Goal: Task Accomplishment & Management: Manage account settings

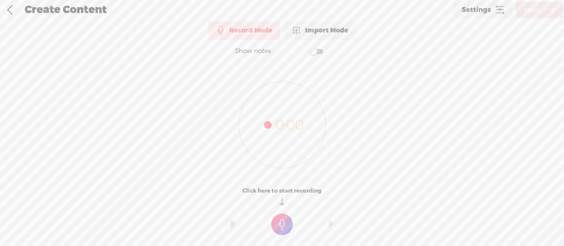
click at [16, 11] on link at bounding box center [9, 9] width 19 height 19
click at [487, 12] on span "Settings" at bounding box center [475, 9] width 29 height 7
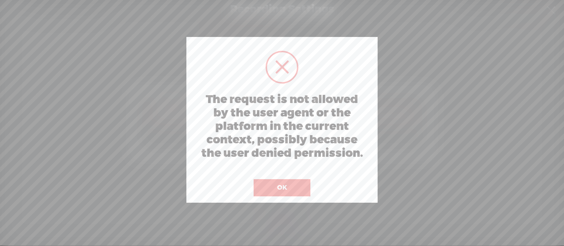
click at [296, 183] on button "OK" at bounding box center [281, 187] width 57 height 17
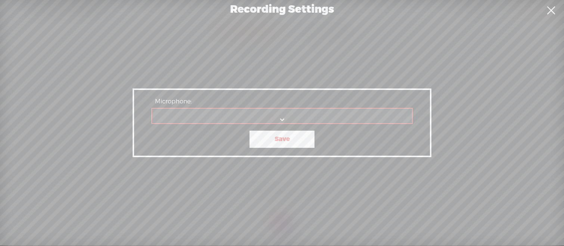
click at [283, 1] on div "Recording Settings" at bounding box center [282, 9] width 564 height 19
drag, startPoint x: 315, startPoint y: 8, endPoint x: 520, endPoint y: 15, distance: 205.4
click at [315, 8] on div "Recording Settings" at bounding box center [282, 9] width 564 height 19
click at [555, 15] on link at bounding box center [550, 10] width 19 height 21
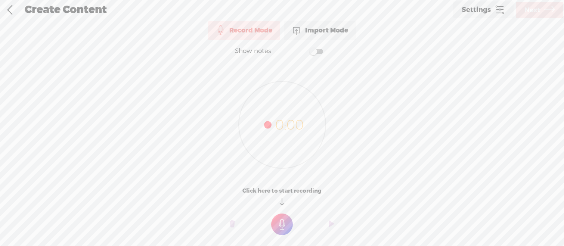
click at [85, 15] on div "Create Content" at bounding box center [235, 9] width 432 height 19
click at [95, 12] on div "Create Content" at bounding box center [235, 9] width 432 height 19
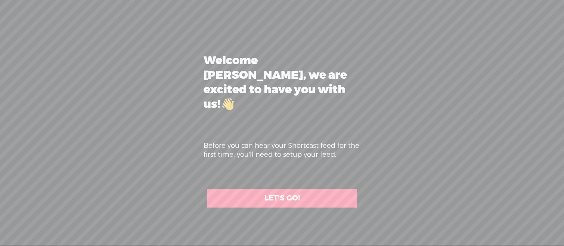
click at [278, 193] on link "LET'S GO!" at bounding box center [281, 198] width 149 height 19
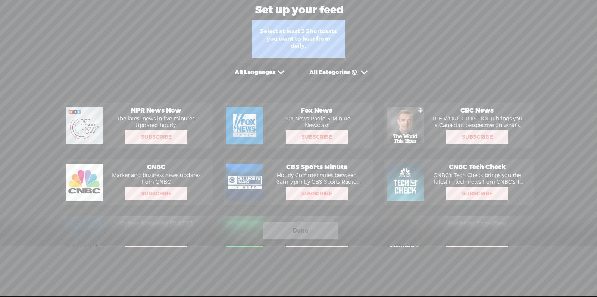
drag, startPoint x: 343, startPoint y: 18, endPoint x: 333, endPoint y: 40, distance: 24.2
click at [343, 18] on div "Set up your feed" at bounding box center [289, 10] width 578 height 19
click at [333, 40] on div "Select at least 3 Shortcasts you want to hear from daily." at bounding box center [298, 39] width 93 height 38
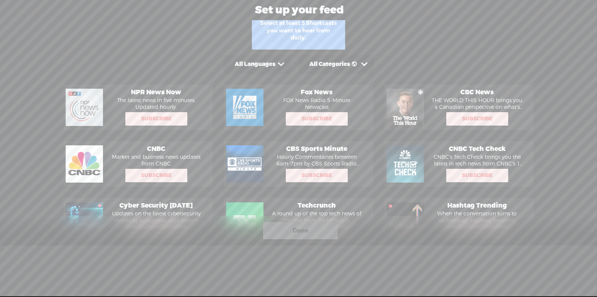
scroll to position [-1, 0]
click at [334, 37] on div "Select at least 3 Shortcasts you want to hear from daily." at bounding box center [298, 31] width 93 height 38
click at [299, 35] on div "Select at least 3 Shortcasts you want to hear from daily." at bounding box center [298, 31] width 93 height 38
click at [299, 23] on div "Select at least 3 Shortcasts you want to hear from daily." at bounding box center [298, 31] width 93 height 38
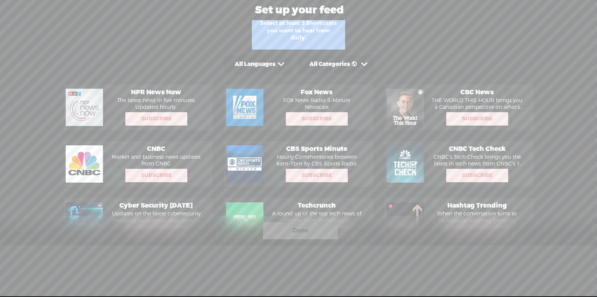
click at [275, 63] on div "All Categories" at bounding box center [255, 64] width 41 height 7
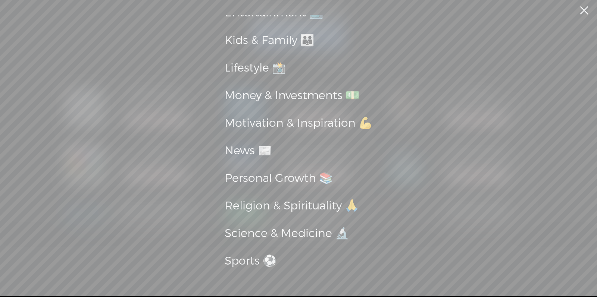
scroll to position [126, 0]
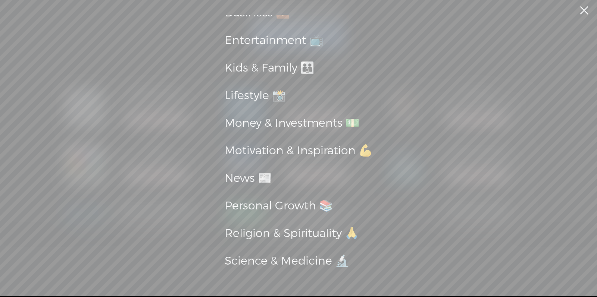
click at [267, 131] on div "Money & Investments 💵" at bounding box center [299, 123] width 148 height 20
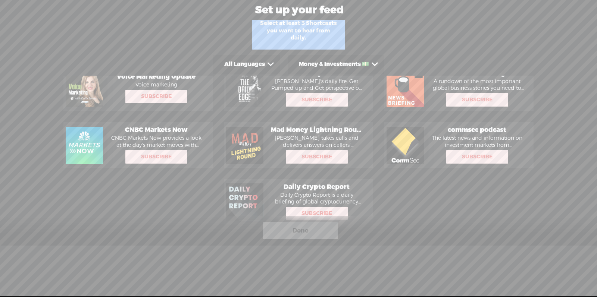
scroll to position [50, 0]
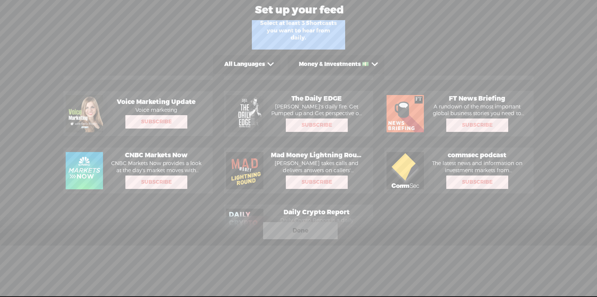
click at [170, 122] on span "Subscribe" at bounding box center [156, 122] width 60 height 12
click at [301, 233] on span "Done" at bounding box center [301, 231] width 16 height 12
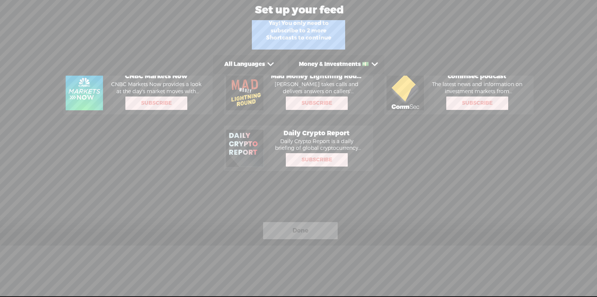
scroll to position [129, 0]
click at [318, 222] on div "Done" at bounding box center [300, 230] width 75 height 17
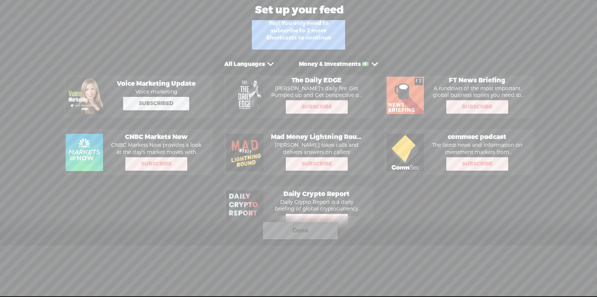
scroll to position [79, 0]
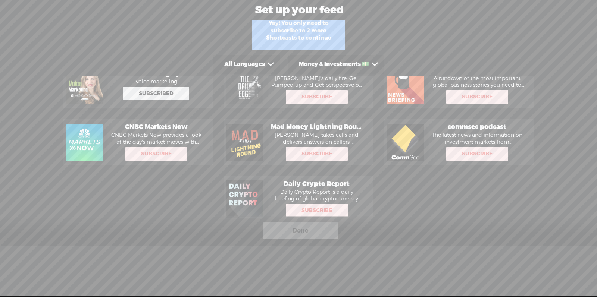
click at [303, 209] on span "Subscribe" at bounding box center [317, 211] width 60 height 12
click at [287, 46] on span "Subscribe" at bounding box center [317, 40] width 60 height 12
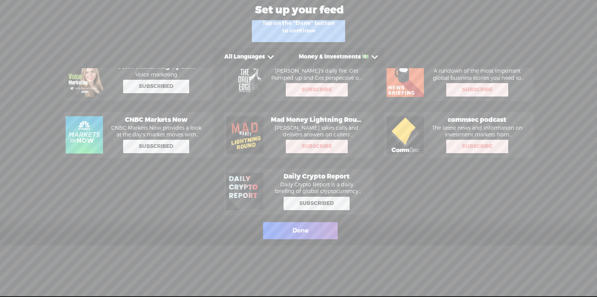
click at [301, 221] on div "Done" at bounding box center [298, 231] width 597 height 30
click at [302, 227] on span "Done" at bounding box center [301, 231] width 16 height 12
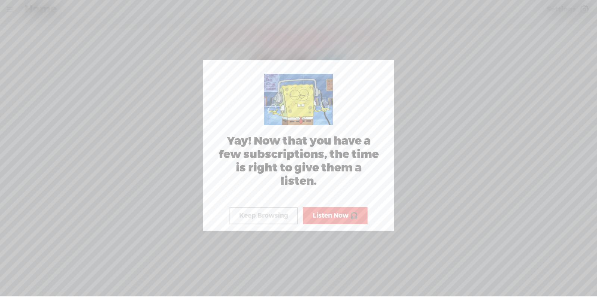
click at [281, 211] on button "Keep Browsing" at bounding box center [264, 216] width 68 height 17
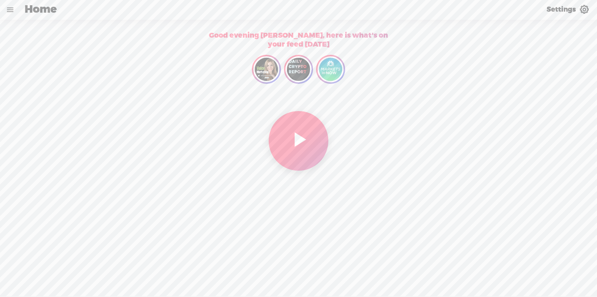
click at [563, 15] on link "Settings" at bounding box center [568, 9] width 59 height 19
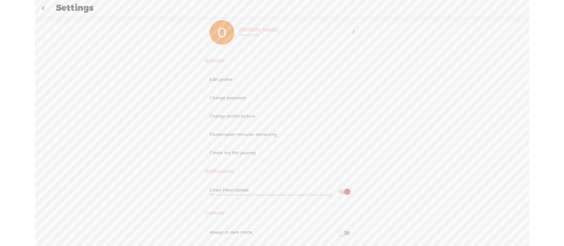
scroll to position [13, 0]
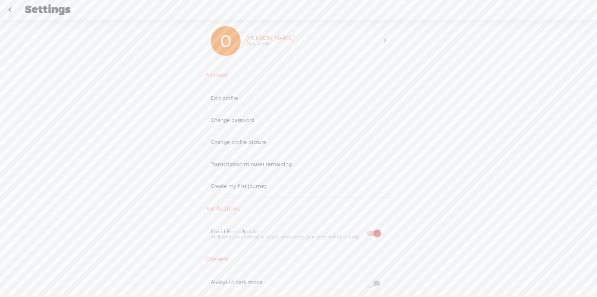
click at [283, 44] on div "Orlando Manuel Garcia Tamez View Profile" at bounding box center [312, 41] width 143 height 30
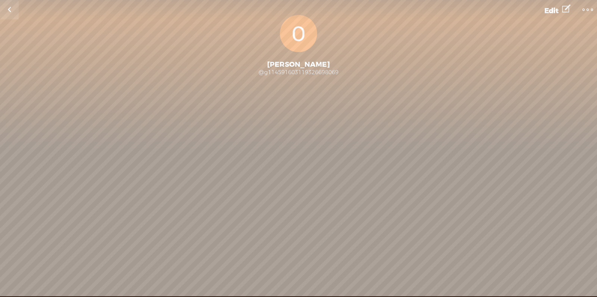
drag, startPoint x: 323, startPoint y: 73, endPoint x: 254, endPoint y: 68, distance: 69.6
click at [246, 72] on div "@g114591603119326698069" at bounding box center [298, 72] width 597 height 7
drag, startPoint x: 254, startPoint y: 68, endPoint x: 524, endPoint y: 16, distance: 274.7
click at [370, 68] on div "Orlando Manuel Garcia Tamez" at bounding box center [298, 64] width 597 height 9
click at [548, 11] on span "Edit" at bounding box center [552, 10] width 14 height 9
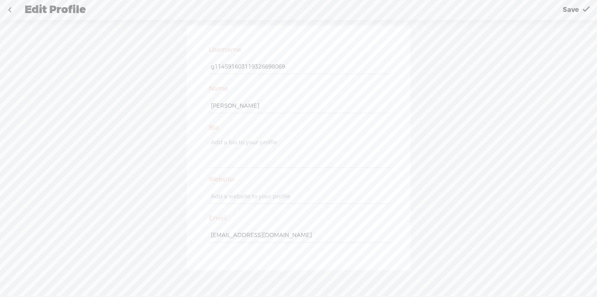
click at [250, 153] on textarea at bounding box center [299, 153] width 181 height 30
drag, startPoint x: 295, startPoint y: 236, endPoint x: 180, endPoint y: 232, distance: 115.8
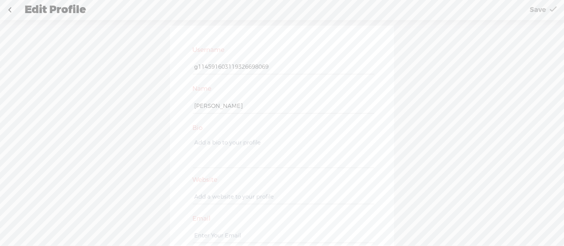
paste input "[EMAIL_ADDRESS][DOMAIN_NAME]"
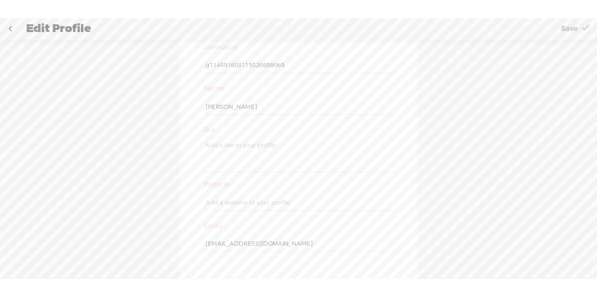
scroll to position [22, 0]
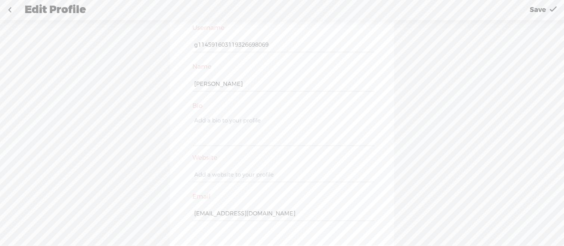
type input "[EMAIL_ADDRESS][DOMAIN_NAME]"
click at [284, 231] on div "Username g114591603119326698069 Name Orlando Manuel Garcia Tamez Bio Website Em…" at bounding box center [282, 126] width 224 height 245
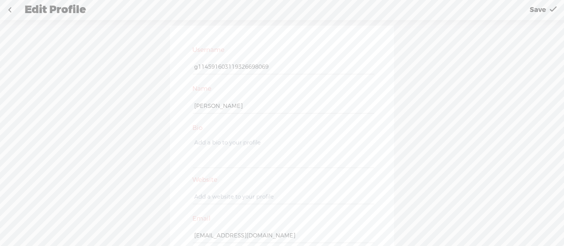
scroll to position [0, 0]
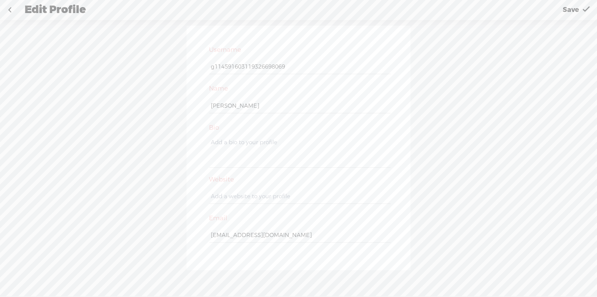
click at [563, 12] on span "Save" at bounding box center [571, 9] width 16 height 19
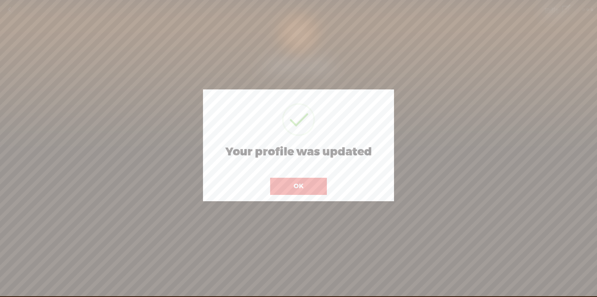
click at [300, 185] on button "OK" at bounding box center [298, 186] width 57 height 17
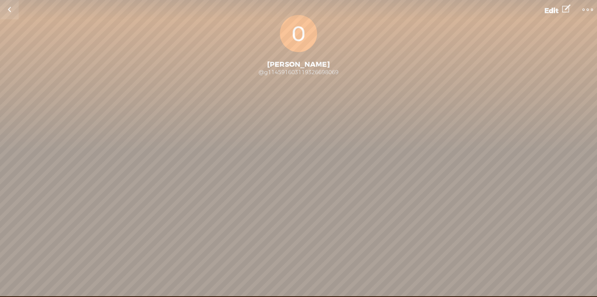
click at [563, 11] on t at bounding box center [588, 9] width 10 height 10
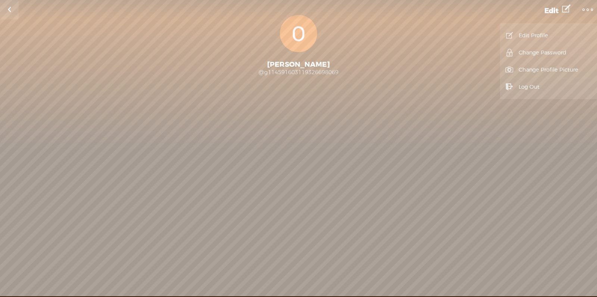
click at [533, 65] on link "Change Profile Picture" at bounding box center [549, 69] width 90 height 17
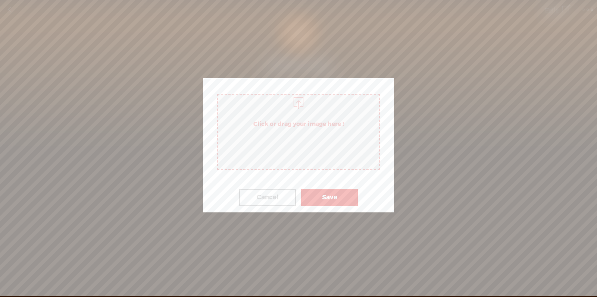
click at [272, 197] on button "Cancel" at bounding box center [267, 197] width 57 height 17
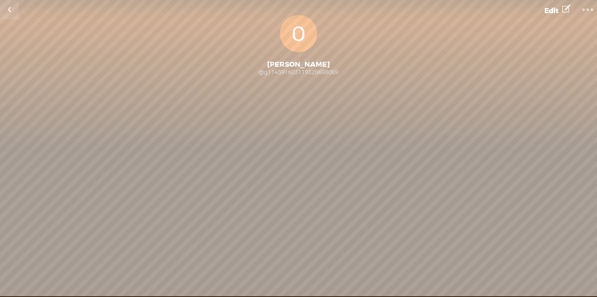
click at [563, 9] on t at bounding box center [588, 9] width 10 height 10
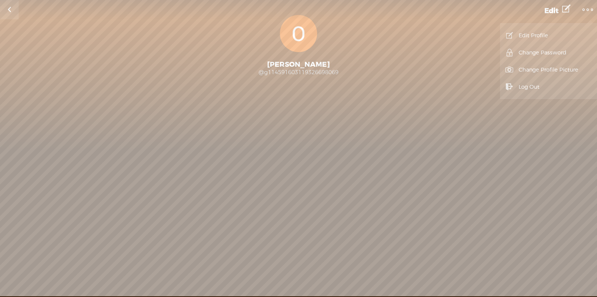
click at [529, 59] on link "Change Password" at bounding box center [549, 52] width 90 height 17
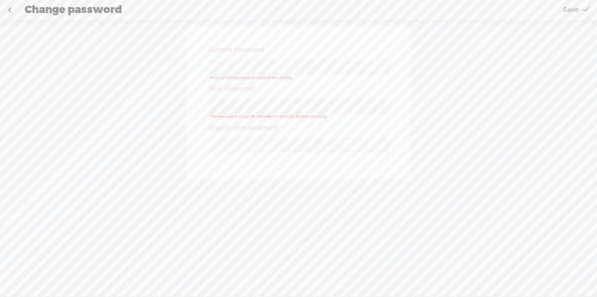
click at [4, 8] on link at bounding box center [9, 9] width 19 height 19
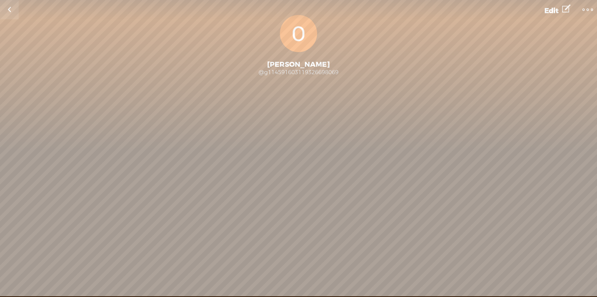
click at [11, 9] on link at bounding box center [9, 9] width 19 height 19
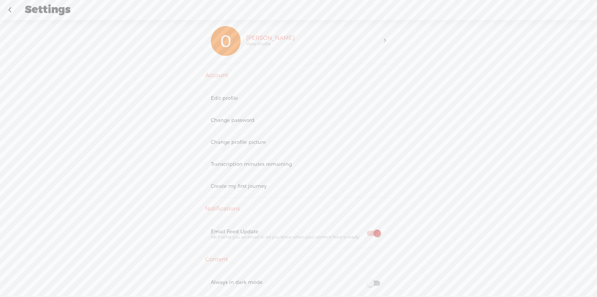
click at [241, 98] on div "Edit profile" at bounding box center [298, 98] width 175 height 6
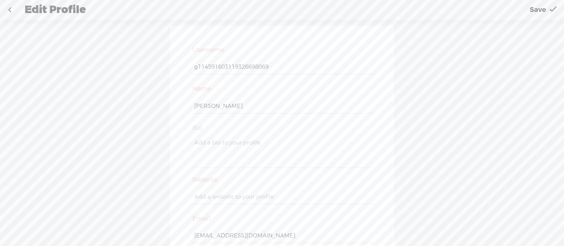
click at [282, 68] on input "g114591603119326698069" at bounding box center [283, 67] width 181 height 15
drag, startPoint x: 266, startPoint y: 67, endPoint x: 124, endPoint y: 57, distance: 142.1
click at [124, 57] on div "Username g114591603119326698069 Name Orlando Manuel Garcia Tamez Bio Website Em…" at bounding box center [282, 137] width 564 height 234
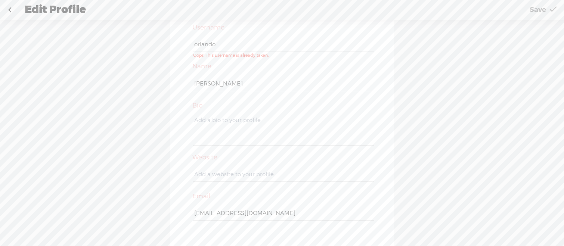
scroll to position [22, 0]
click at [547, 13] on link "Save" at bounding box center [542, 9] width 43 height 19
click at [545, 12] on span "Save" at bounding box center [537, 9] width 16 height 19
click at [258, 49] on input "orlando" at bounding box center [283, 45] width 181 height 15
type input "orlando_"
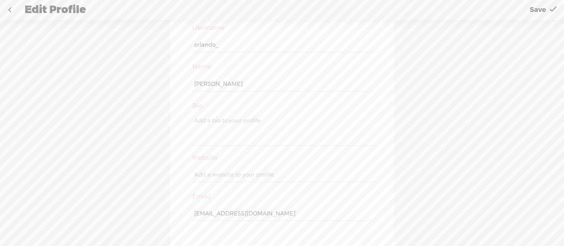
click at [233, 168] on input "text" at bounding box center [283, 175] width 181 height 15
type input "terapiabudista.com"
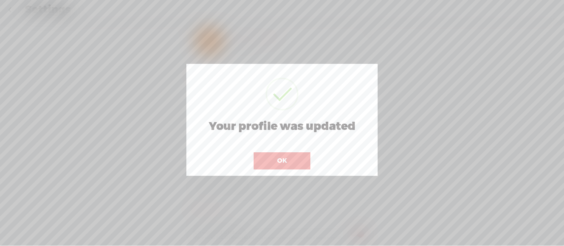
click at [296, 166] on button "OK" at bounding box center [281, 160] width 57 height 17
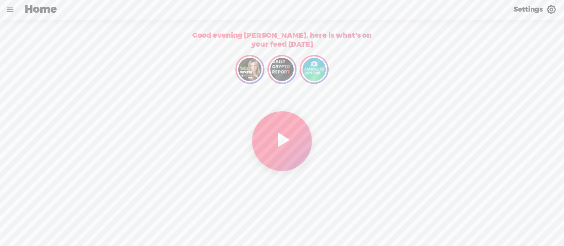
click at [49, 7] on span "Home" at bounding box center [41, 9] width 32 height 19
click at [15, 9] on link at bounding box center [9, 9] width 19 height 19
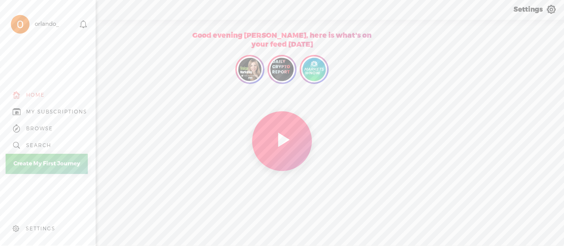
click at [54, 23] on div "orlando_" at bounding box center [47, 24] width 24 height 7
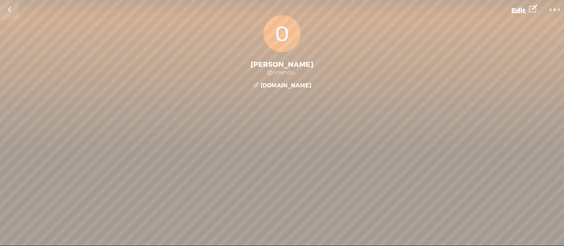
click at [283, 72] on div "@orlando_" at bounding box center [282, 72] width 564 height 7
click at [520, 12] on span "Edit" at bounding box center [518, 10] width 14 height 9
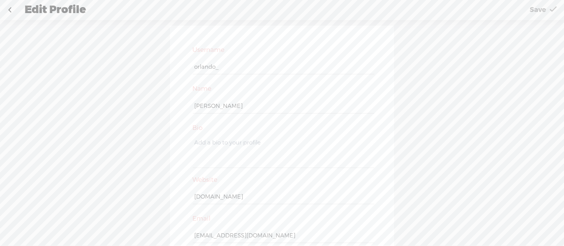
click at [536, 10] on span "Save" at bounding box center [537, 9] width 16 height 19
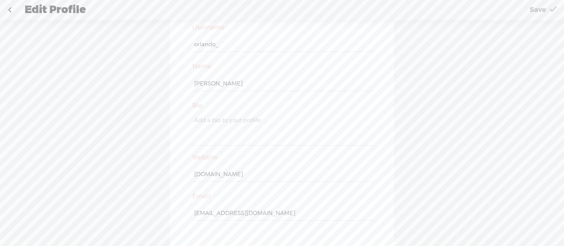
scroll to position [22, 0]
drag, startPoint x: 200, startPoint y: 212, endPoint x: 427, endPoint y: 218, distance: 226.6
click at [13, 12] on link at bounding box center [9, 9] width 19 height 19
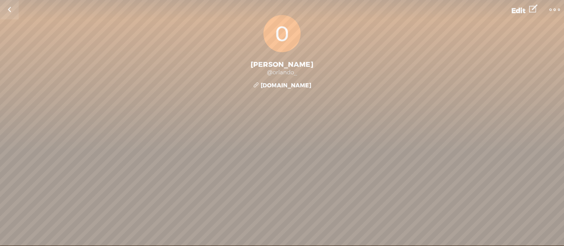
click at [13, 12] on link at bounding box center [9, 9] width 19 height 19
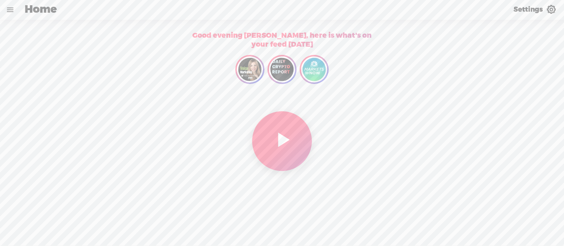
click at [13, 12] on link at bounding box center [9, 9] width 19 height 19
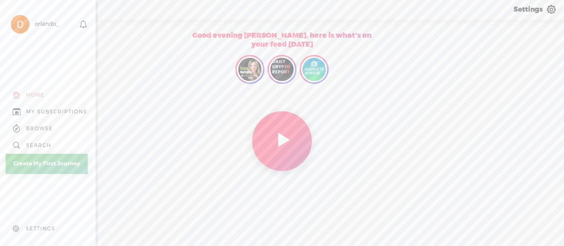
click at [47, 115] on div "MY SUBSCRIPTIONS" at bounding box center [56, 112] width 61 height 6
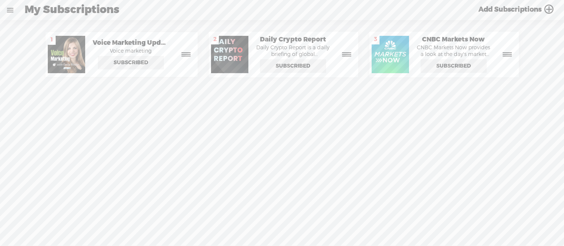
click at [188, 55] on icon at bounding box center [186, 54] width 19 height 9
click at [189, 53] on icon at bounding box center [186, 54] width 19 height 9
click at [188, 54] on icon at bounding box center [186, 54] width 19 height 9
click at [511, 48] on div "Preview CNBC Markets Now CNBC Markets Now provides a look at the day's market m…" at bounding box center [443, 54] width 145 height 38
click at [508, 53] on icon at bounding box center [507, 54] width 18 height 9
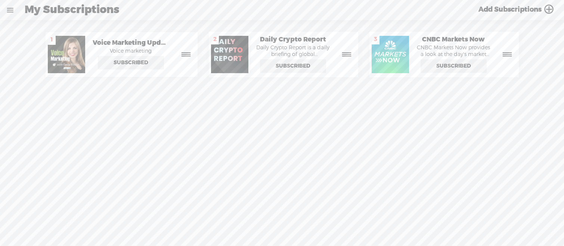
click at [508, 53] on icon at bounding box center [507, 54] width 18 height 9
click at [528, 8] on span "Add Subscriptions" at bounding box center [509, 9] width 63 height 9
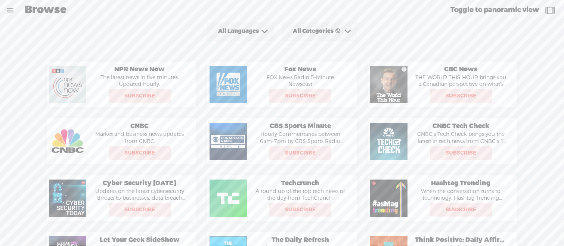
click at [552, 9] on t at bounding box center [549, 10] width 14 height 10
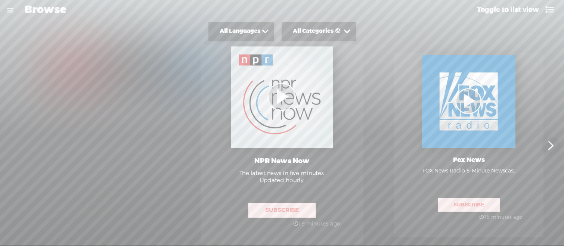
click at [5, 10] on link at bounding box center [9, 9] width 19 height 19
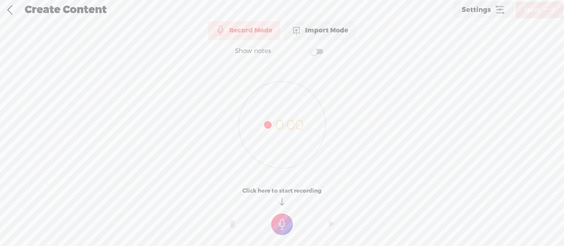
click at [483, 8] on span "Settings" at bounding box center [475, 9] width 29 height 7
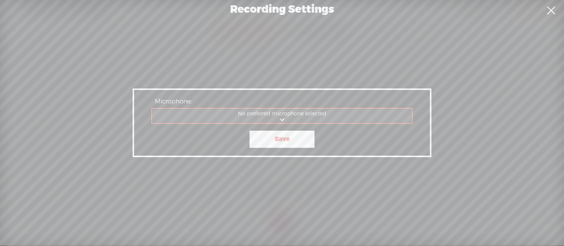
click at [554, 9] on link at bounding box center [550, 10] width 19 height 21
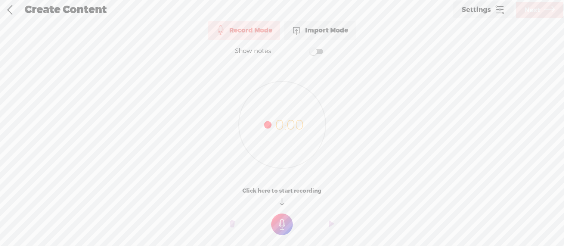
click at [8, 13] on link at bounding box center [9, 9] width 19 height 19
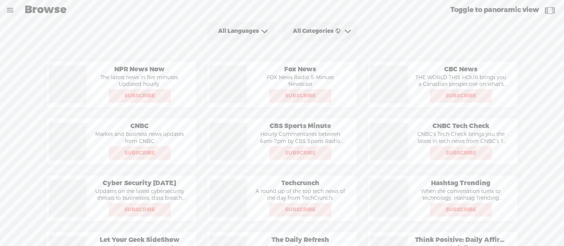
click at [9, 10] on link at bounding box center [9, 9] width 19 height 19
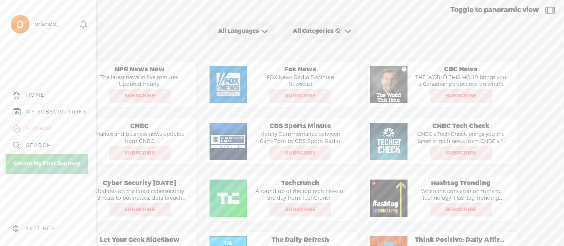
click at [31, 236] on div "SETTINGS" at bounding box center [49, 229] width 87 height 22
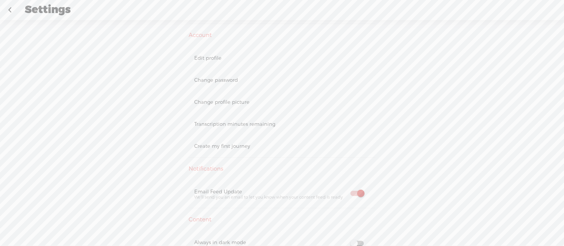
scroll to position [49, 0]
click at [233, 130] on div "Transcription minutes remaining" at bounding box center [281, 128] width 175 height 6
click at [236, 128] on div "Transcription minutes remaining" at bounding box center [281, 130] width 175 height 6
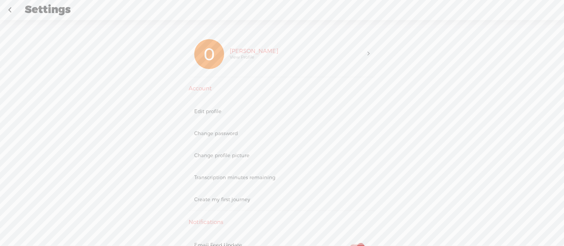
scroll to position [0, 0]
click at [223, 103] on div "Edit profile" at bounding box center [281, 111] width 187 height 22
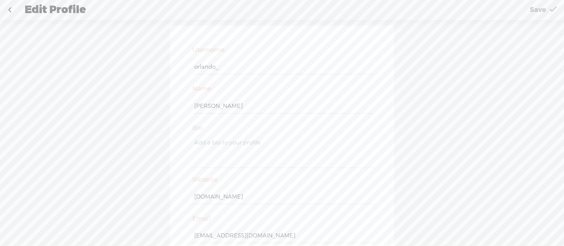
click at [14, 10] on link at bounding box center [9, 9] width 19 height 19
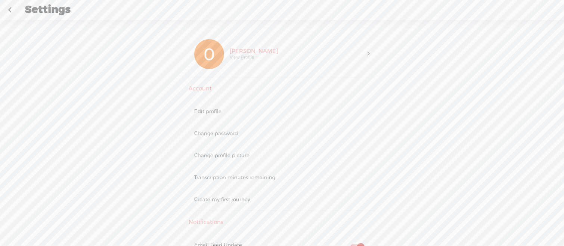
click at [7, 12] on link at bounding box center [9, 9] width 19 height 19
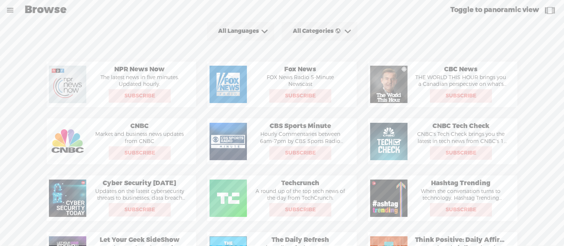
click at [16, 14] on link at bounding box center [9, 9] width 19 height 19
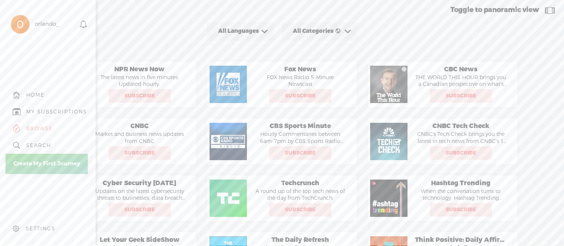
click at [54, 30] on div "orlando_" at bounding box center [42, 24] width 72 height 37
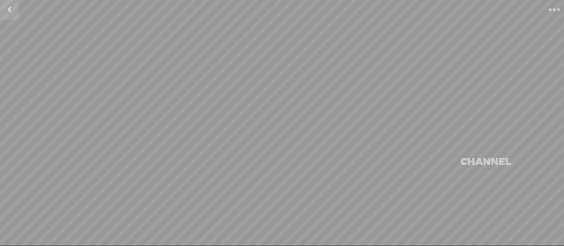
click at [53, 24] on div "Change Picture @ Following Follow 0 Followers · 0 Followings · 0 Subscriptions …" at bounding box center [282, 82] width 564 height 134
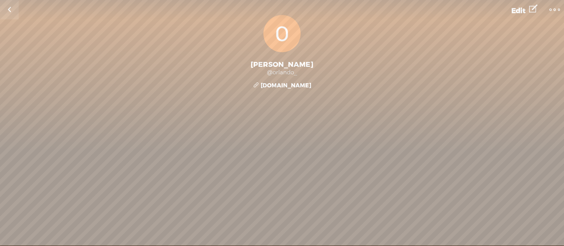
click at [558, 12] on t at bounding box center [554, 9] width 10 height 10
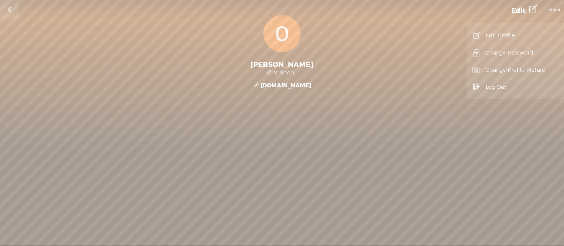
click at [505, 54] on link "Change Password" at bounding box center [515, 52] width 90 height 17
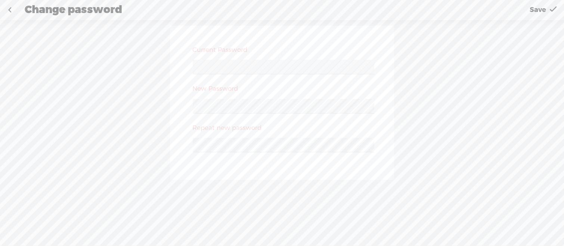
click at [184, 103] on div "Current Password New Password Repeat new password" at bounding box center [282, 103] width 224 height 154
click at [173, 106] on div "Current Password New Password Repeat new password" at bounding box center [282, 103] width 224 height 154
click at [177, 143] on div "Current Password New Password Repeat new password" at bounding box center [282, 103] width 224 height 154
click at [187, 103] on div "Current Password New Password Repeat new password" at bounding box center [282, 103] width 224 height 154
click at [148, 138] on div "Current Password New Password Repeat new password" at bounding box center [282, 137] width 564 height 234
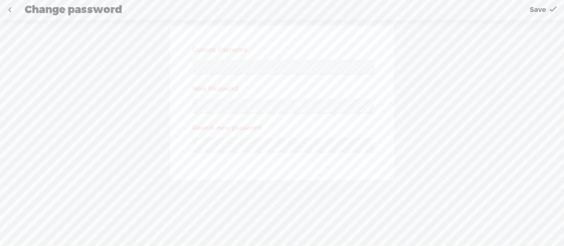
click at [286, 174] on div "Current Password New Password Repeat new password" at bounding box center [282, 103] width 224 height 154
click at [162, 101] on div "Current Password New Password Repeat new password" at bounding box center [282, 137] width 564 height 234
click at [188, 137] on div at bounding box center [281, 148] width 187 height 28
click at [188, 106] on div "Current Password New Password Repeat new password" at bounding box center [282, 103] width 224 height 154
click at [536, 11] on span "Save" at bounding box center [537, 9] width 16 height 19
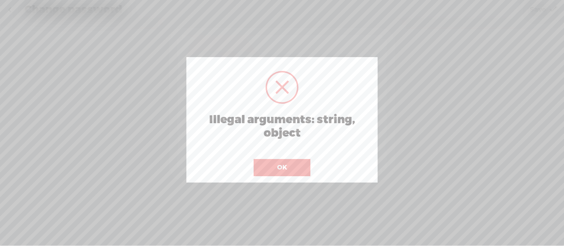
click at [281, 97] on div at bounding box center [281, 87] width 33 height 33
click at [272, 177] on div "Illegal arguments: string, object ! Not valid! Cancel OK" at bounding box center [281, 119] width 191 height 125
click at [274, 175] on button "OK" at bounding box center [281, 167] width 57 height 17
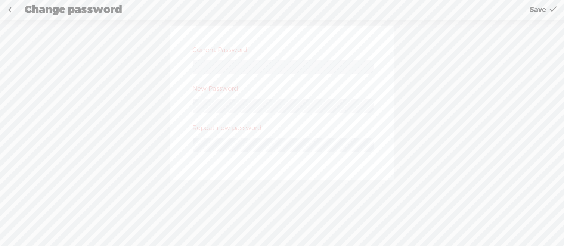
click at [246, 97] on div at bounding box center [281, 108] width 187 height 28
click at [152, 102] on div "Current Password New Password Repeat new password" at bounding box center [282, 137] width 564 height 234
click at [169, 142] on div "Current Password New Password Repeat new password" at bounding box center [282, 137] width 564 height 234
click at [160, 144] on div "Current Password New Password Repeat new password" at bounding box center [282, 137] width 564 height 234
click at [187, 142] on div "Current Password New Password Repeat new password" at bounding box center [282, 103] width 224 height 154
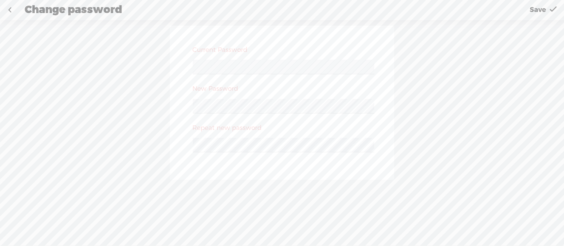
drag, startPoint x: 539, startPoint y: 11, endPoint x: 532, endPoint y: 16, distance: 8.1
click at [539, 11] on span "Save" at bounding box center [537, 9] width 16 height 19
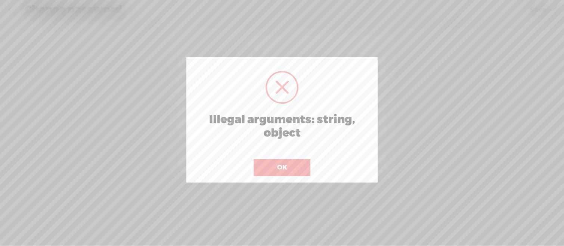
drag, startPoint x: 308, startPoint y: 131, endPoint x: 185, endPoint y: 118, distance: 123.9
click at [166, 118] on body "Hold on tight . . . orlando_ HOME MY CONTENT MY CHANNEL MY LIBRARY MY JOURNEYS …" at bounding box center [282, 123] width 564 height 246
drag, startPoint x: 207, startPoint y: 118, endPoint x: 290, endPoint y: 132, distance: 83.7
click at [289, 130] on h2 "Illegal arguments: string, object" at bounding box center [282, 126] width 178 height 27
click at [285, 174] on button "OK" at bounding box center [281, 167] width 57 height 17
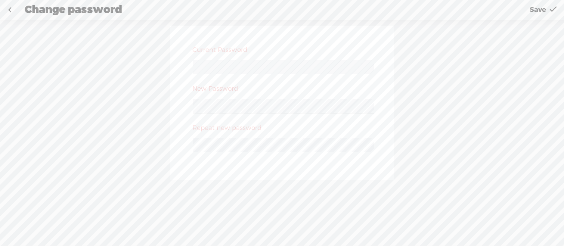
click at [177, 102] on div "Current Password New Password Repeat new password" at bounding box center [282, 103] width 224 height 154
drag, startPoint x: 319, startPoint y: 135, endPoint x: 311, endPoint y: 137, distance: 8.3
click at [319, 135] on div at bounding box center [281, 148] width 187 height 28
click at [140, 142] on div "Current Password New Password Repeat new password" at bounding box center [282, 137] width 564 height 234
click at [182, 104] on div "Current Password New Password Repeat new password" at bounding box center [282, 103] width 224 height 154
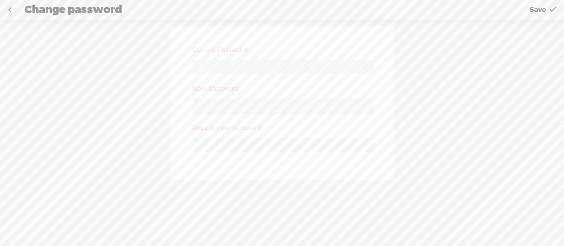
click at [318, 172] on div "Current Password New Password Repeat new password" at bounding box center [282, 103] width 224 height 154
click at [294, 191] on div "Current Password New Password Repeat new password" at bounding box center [282, 137] width 564 height 234
click at [524, 13] on link "Save" at bounding box center [542, 9] width 43 height 19
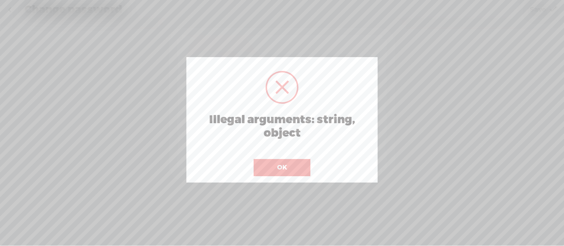
drag, startPoint x: 271, startPoint y: 156, endPoint x: 277, endPoint y: 164, distance: 10.1
click at [272, 156] on div "OK" at bounding box center [282, 162] width 60 height 27
click at [277, 164] on button "OK" at bounding box center [281, 167] width 57 height 17
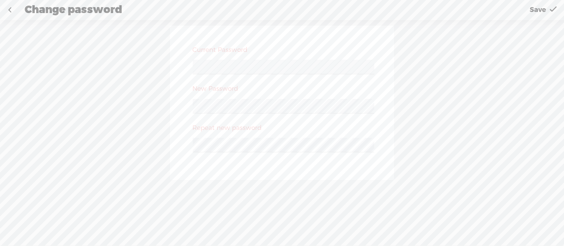
click at [10, 12] on link at bounding box center [9, 9] width 19 height 19
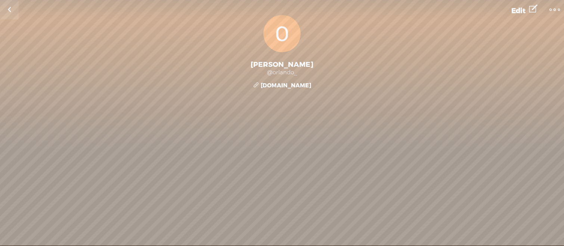
click at [11, 12] on link at bounding box center [9, 9] width 19 height 19
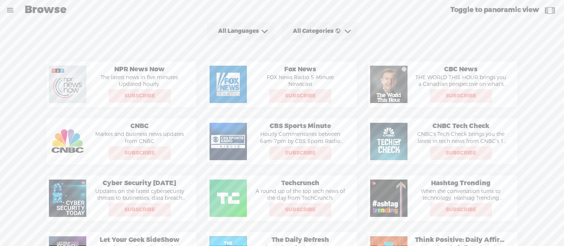
click at [11, 12] on link at bounding box center [9, 9] width 19 height 19
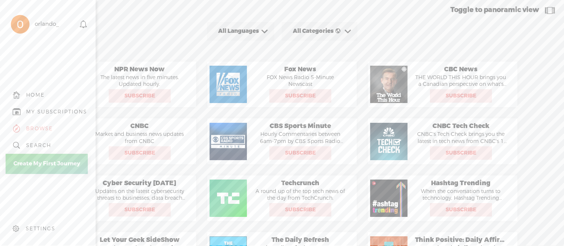
click at [46, 23] on div "orlando_" at bounding box center [47, 24] width 24 height 7
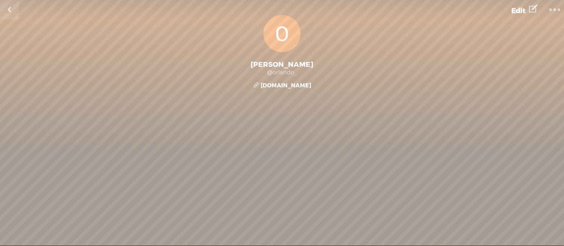
click at [533, 10] on t at bounding box center [533, 9] width 8 height 15
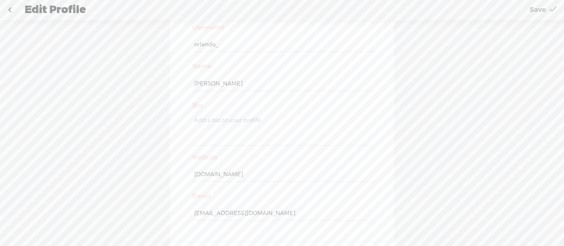
scroll to position [22, 0]
click at [548, 13] on link "Save" at bounding box center [542, 9] width 43 height 19
click at [14, 12] on link at bounding box center [9, 9] width 19 height 19
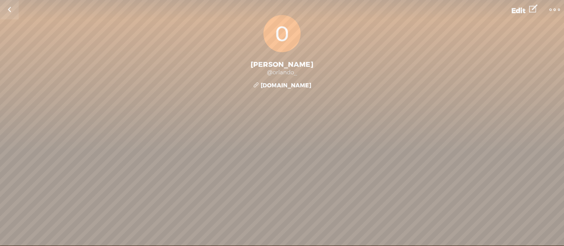
click at [10, 12] on link at bounding box center [9, 9] width 19 height 19
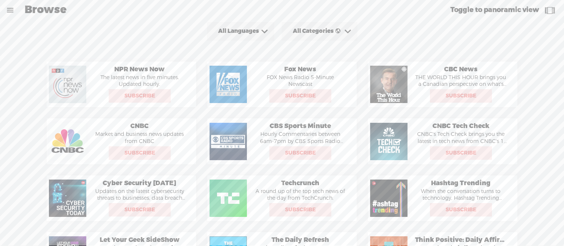
click at [15, 7] on link at bounding box center [9, 9] width 19 height 19
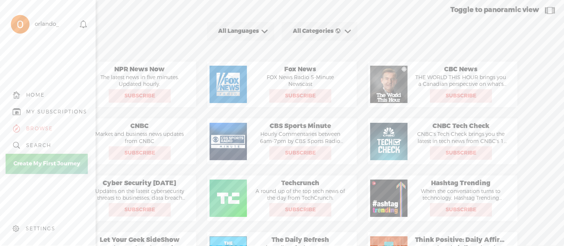
click at [36, 232] on div "SETTINGS" at bounding box center [49, 229] width 87 height 22
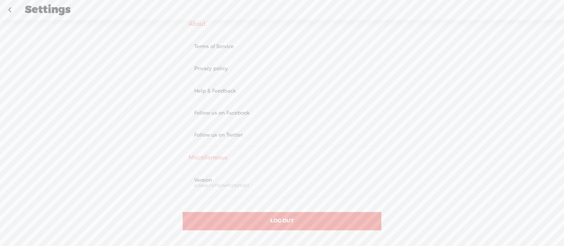
scroll to position [325, 0]
click at [290, 218] on span "LOG OUT" at bounding box center [282, 221] width 24 height 7
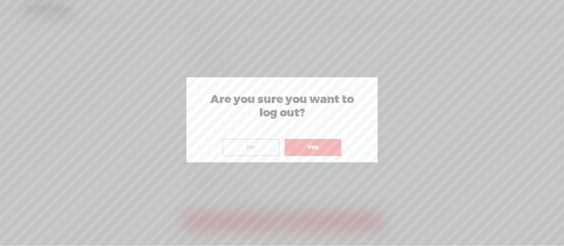
click at [315, 146] on button "Yes" at bounding box center [312, 147] width 57 height 17
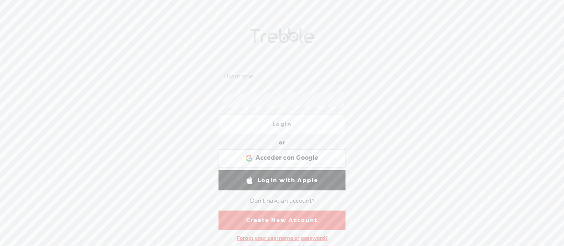
type input "orlando_"
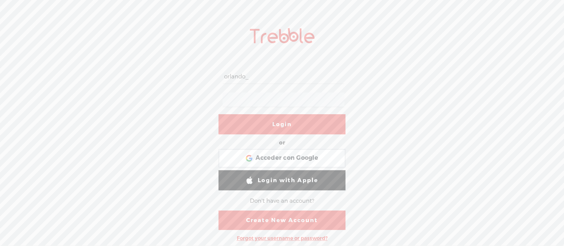
click at [292, 121] on link "Login" at bounding box center [281, 124] width 127 height 20
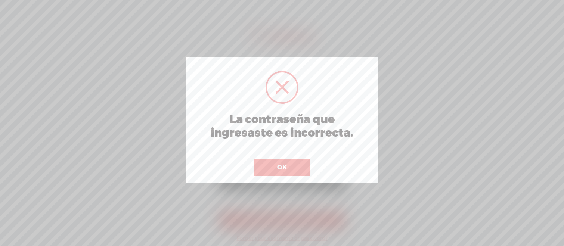
click at [299, 169] on button "OK" at bounding box center [281, 167] width 57 height 17
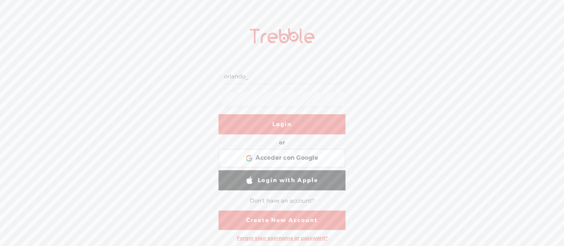
drag, startPoint x: 272, startPoint y: 75, endPoint x: 173, endPoint y: 67, distance: 99.2
click at [173, 67] on div "orlando_ Login or Login with Facebook Acceder con Google Acceder con Google. Se…" at bounding box center [282, 133] width 564 height 226
click at [270, 78] on input "orlando_" at bounding box center [282, 76] width 121 height 15
click at [313, 81] on input "orlando_" at bounding box center [282, 76] width 121 height 15
drag, startPoint x: 221, startPoint y: 72, endPoint x: 207, endPoint y: 71, distance: 14.2
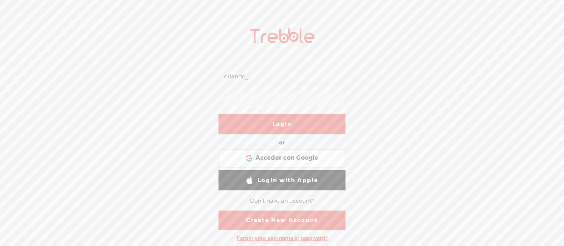
click at [207, 71] on div "orlando_ Login or Login with Facebook Acceder con Google Acceder con Google. Se…" at bounding box center [282, 133] width 564 height 226
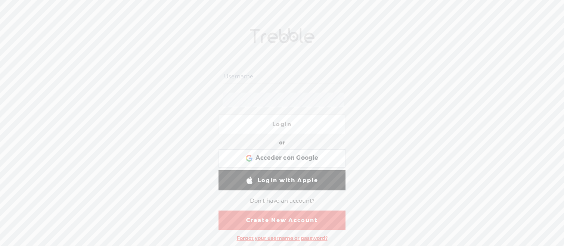
click at [364, 98] on div "Login or Login with Facebook Acceder con Google Acceder con Google. Se abre en …" at bounding box center [282, 133] width 564 height 226
drag, startPoint x: 278, startPoint y: 71, endPoint x: 277, endPoint y: 77, distance: 6.1
click at [278, 71] on input "text" at bounding box center [282, 76] width 121 height 15
click at [277, 77] on input "text" at bounding box center [282, 76] width 121 height 15
type input "orlando_"
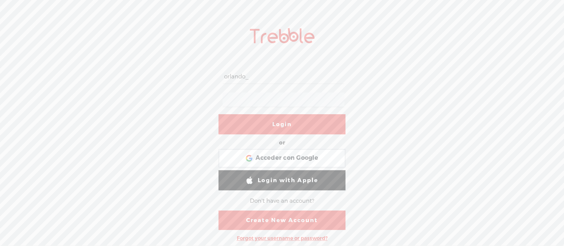
click at [193, 92] on div "orlando_ Login or Login with Facebook Acceder con Google Acceder con Google. Se…" at bounding box center [282, 133] width 564 height 226
click at [266, 90] on div at bounding box center [281, 99] width 127 height 23
click at [212, 95] on form "orlando_ Login or Login with Facebook Acceder con Google Acceder con Google. Se…" at bounding box center [281, 148] width 149 height 194
click at [201, 92] on div "orlando_ Login or Login with Facebook Acceder con Google Acceder con Google. Se…" at bounding box center [282, 133] width 564 height 226
click at [315, 120] on link "Login" at bounding box center [281, 124] width 127 height 20
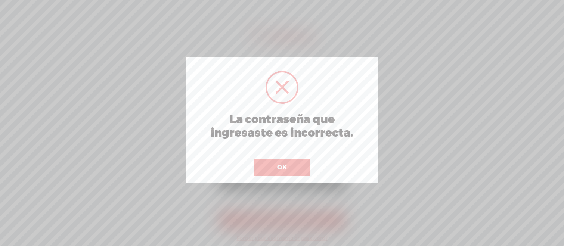
click at [300, 166] on button "OK" at bounding box center [281, 167] width 57 height 17
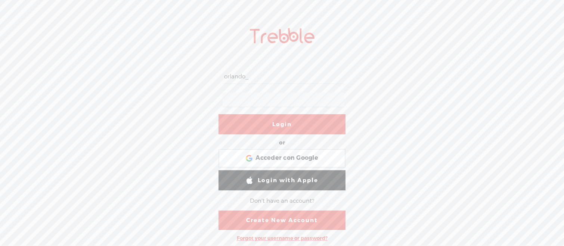
click at [211, 99] on form "orlando_ Login or Login with Facebook Acceder con Google Acceder con Google. Se…" at bounding box center [281, 148] width 149 height 194
drag, startPoint x: 271, startPoint y: 127, endPoint x: 335, endPoint y: 134, distance: 63.8
click at [271, 127] on link "Login" at bounding box center [281, 124] width 127 height 20
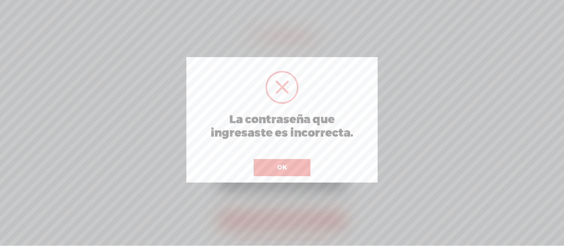
drag, startPoint x: 303, startPoint y: 153, endPoint x: 300, endPoint y: 161, distance: 8.7
click at [302, 156] on div "OK" at bounding box center [282, 162] width 60 height 27
click at [300, 161] on button "OK" at bounding box center [281, 167] width 57 height 17
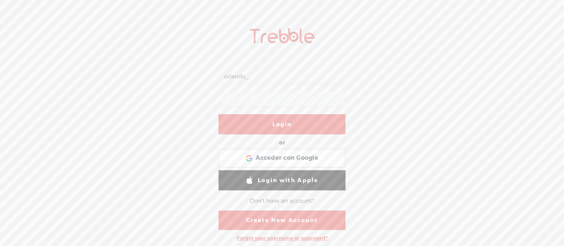
click at [253, 76] on input "orlando_" at bounding box center [282, 76] width 121 height 15
click at [281, 236] on div "Forgot your username or password?" at bounding box center [282, 238] width 98 height 14
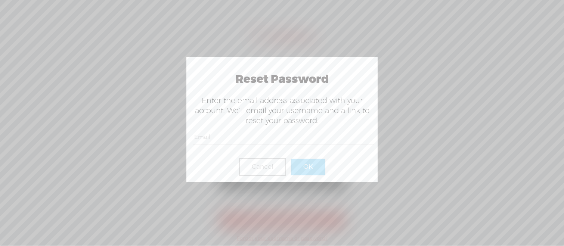
paste input "yoGV{BL1-eO0h.A0D.r"
type input "yoGV{BL1-eO0h.A0D.r"
paste input "[EMAIL_ADDRESS][DOMAIN_NAME]"
type input "[EMAIL_ADDRESS][DOMAIN_NAME]"
click at [314, 169] on button "OK" at bounding box center [308, 167] width 34 height 16
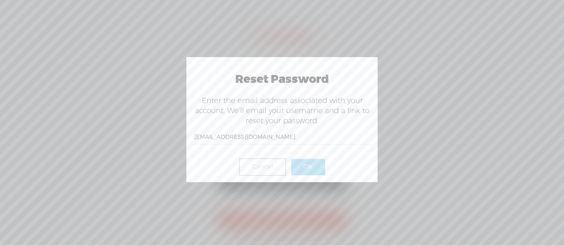
click at [306, 168] on button "OK" at bounding box center [308, 167] width 34 height 16
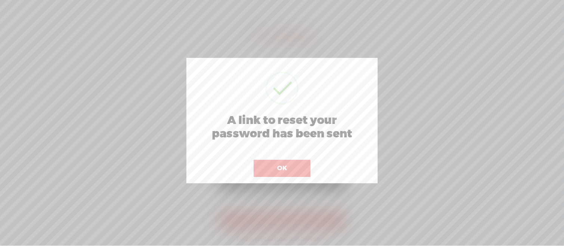
click at [288, 166] on button "OK" at bounding box center [281, 168] width 57 height 17
click at [273, 158] on div "OK" at bounding box center [282, 162] width 60 height 27
click at [272, 161] on button "OK" at bounding box center [281, 167] width 57 height 17
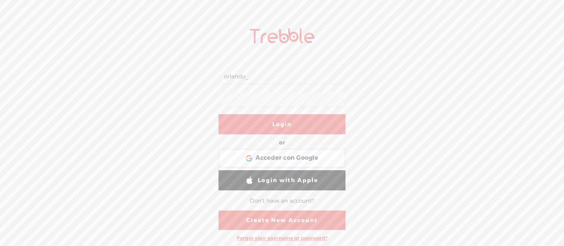
click at [210, 98] on form "orlando_ Login or Login with Facebook Acceder con Google Acceder con Google. Se…" at bounding box center [281, 148] width 149 height 194
drag, startPoint x: 268, startPoint y: 76, endPoint x: 210, endPoint y: 72, distance: 58.0
click at [210, 72] on form "orlando_ Login or Login with Facebook Acceder con Google Acceder con Google. Se…" at bounding box center [281, 148] width 149 height 194
